Goal: Information Seeking & Learning: Learn about a topic

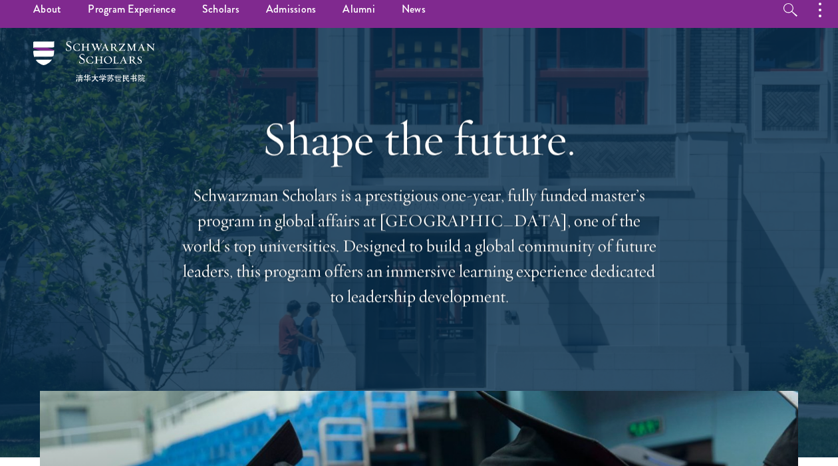
scroll to position [9, 0]
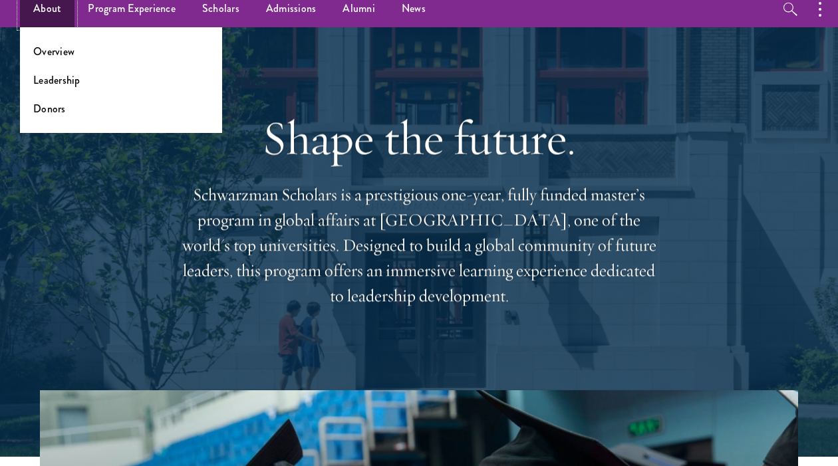
click at [39, 11] on link "About" at bounding box center [47, 9] width 55 height 37
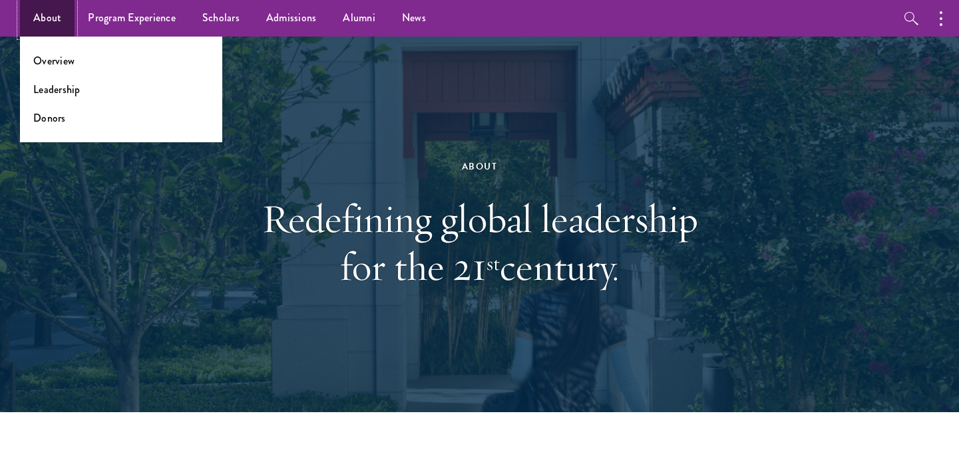
click at [40, 6] on link "About" at bounding box center [47, 18] width 55 height 37
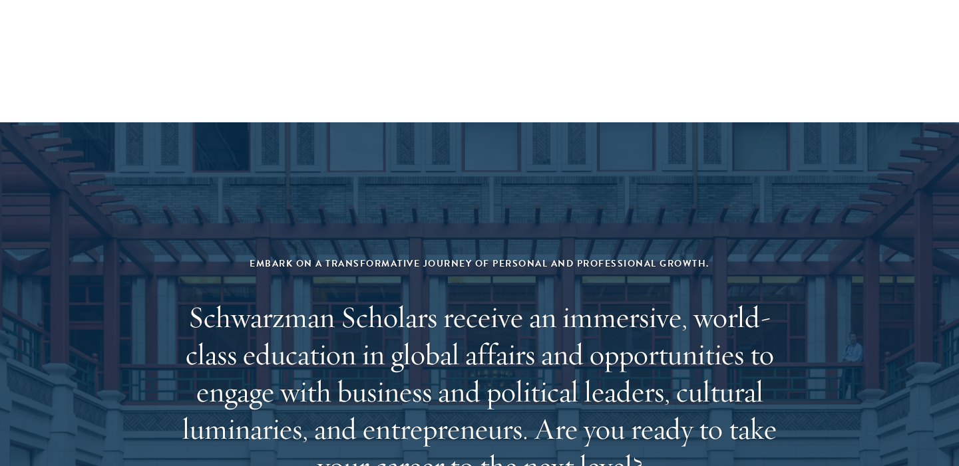
scroll to position [5627, 0]
